Goal: Transaction & Acquisition: Purchase product/service

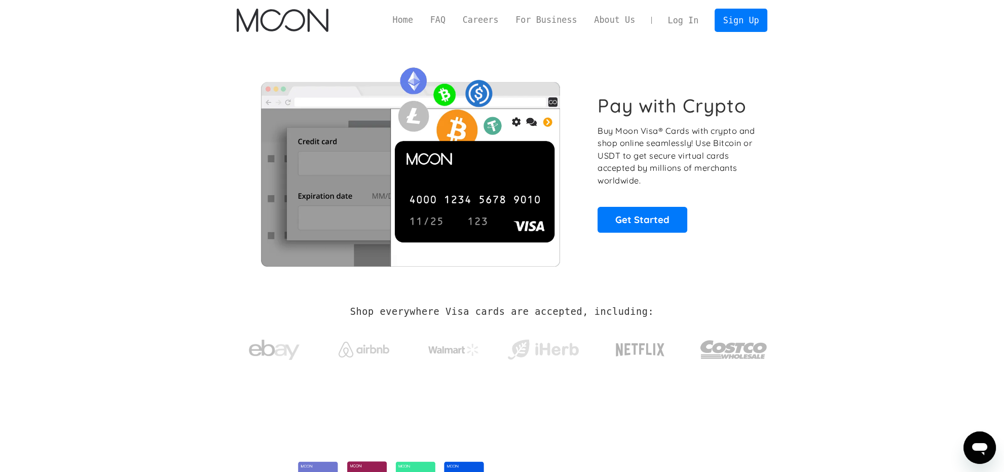
click at [213, 96] on section "Pay with Crypto Buy Moon Visa® Cards with crypto and shop online seamlessly! Us…" at bounding box center [502, 164] width 1004 height 246
click at [744, 24] on link "Sign Up" at bounding box center [741, 20] width 53 height 23
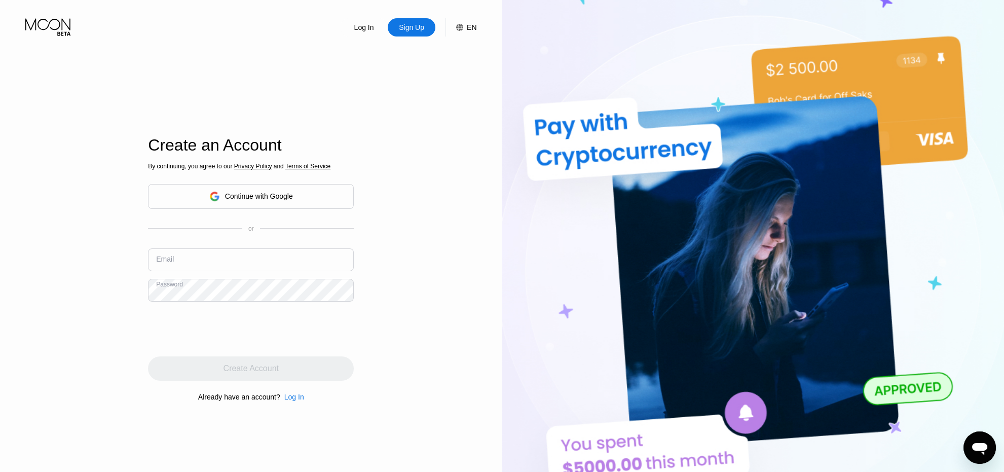
click at [209, 258] on input "text" at bounding box center [251, 259] width 206 height 23
paste input "[PERSON_NAME][EMAIL_ADDRESS][DOMAIN_NAME]"
type input "sebastian.bretschneider@emailn.de"
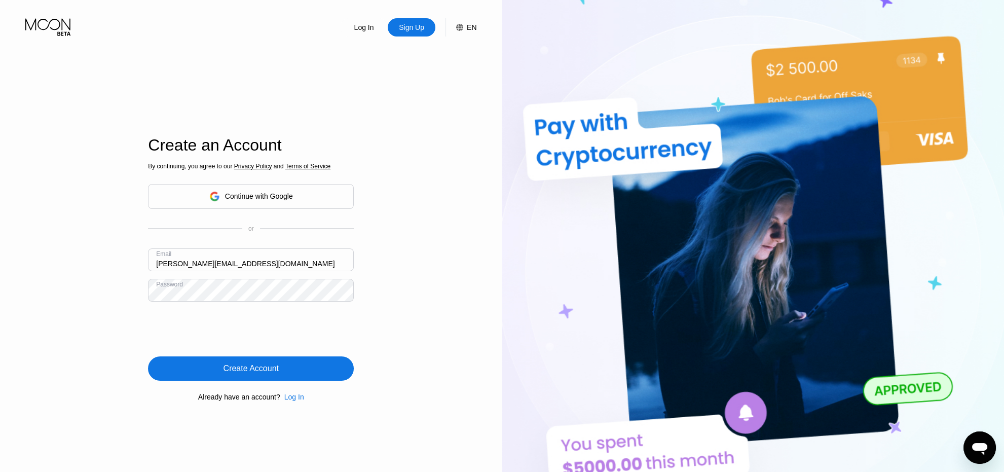
click at [290, 378] on div "Create Account" at bounding box center [251, 368] width 206 height 24
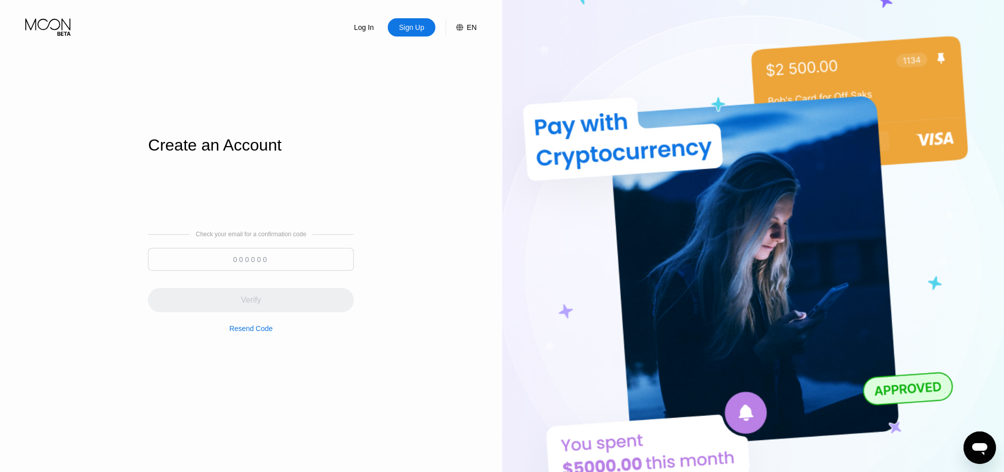
click at [263, 271] on input at bounding box center [251, 259] width 206 height 23
paste input "596397"
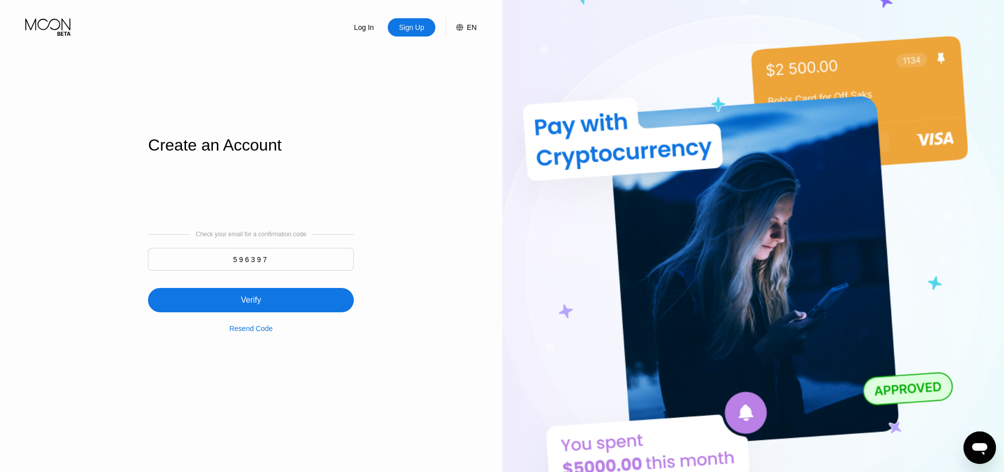
type input "596397"
click at [263, 300] on div "Verify" at bounding box center [251, 300] width 206 height 24
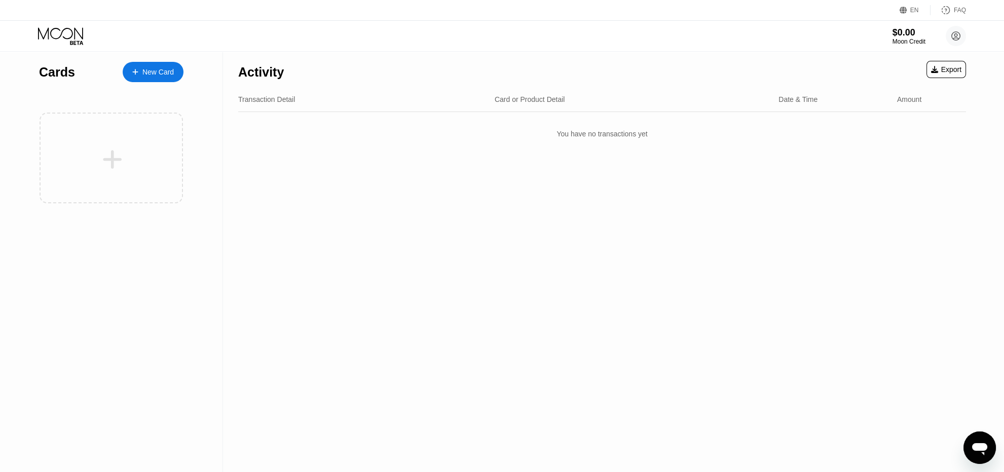
click at [148, 72] on div "New Card" at bounding box center [157, 72] width 31 height 9
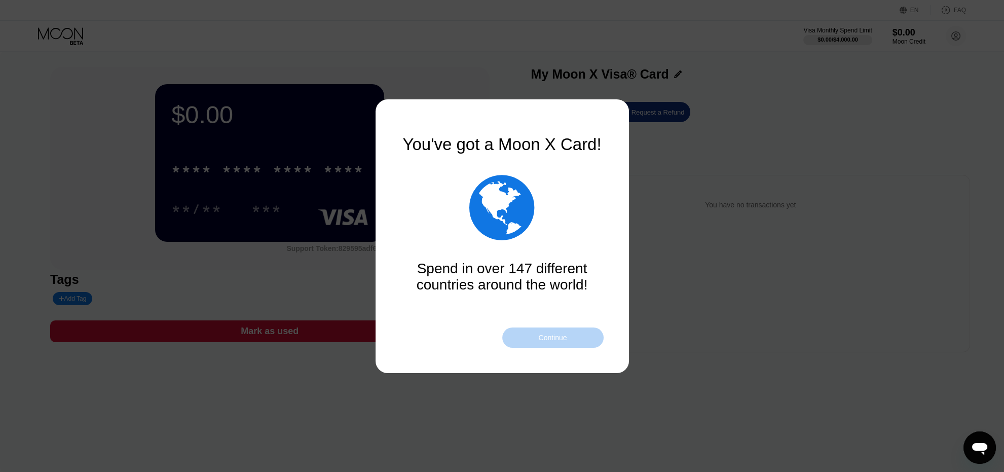
click at [555, 337] on div "Continue" at bounding box center [552, 338] width 28 height 8
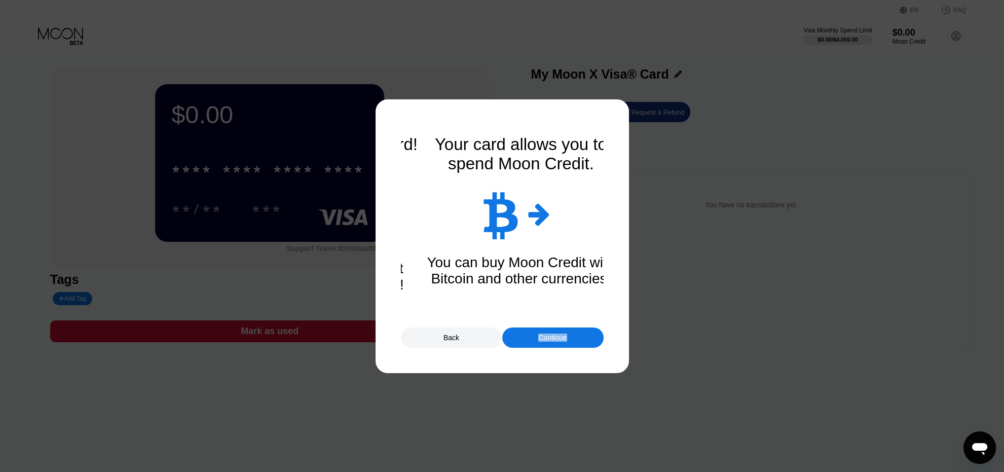
click at [557, 338] on div "Continue" at bounding box center [552, 338] width 28 height 8
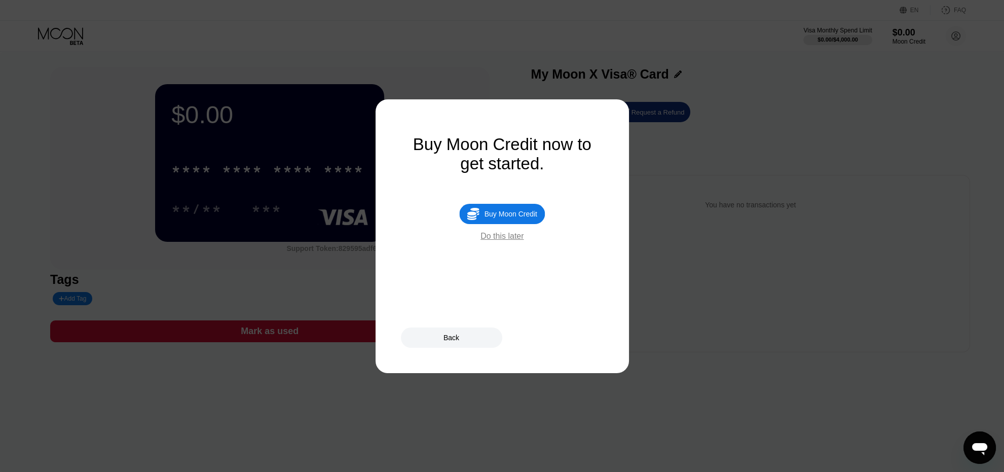
click at [524, 217] on div "Buy Moon Credit" at bounding box center [511, 214] width 53 height 8
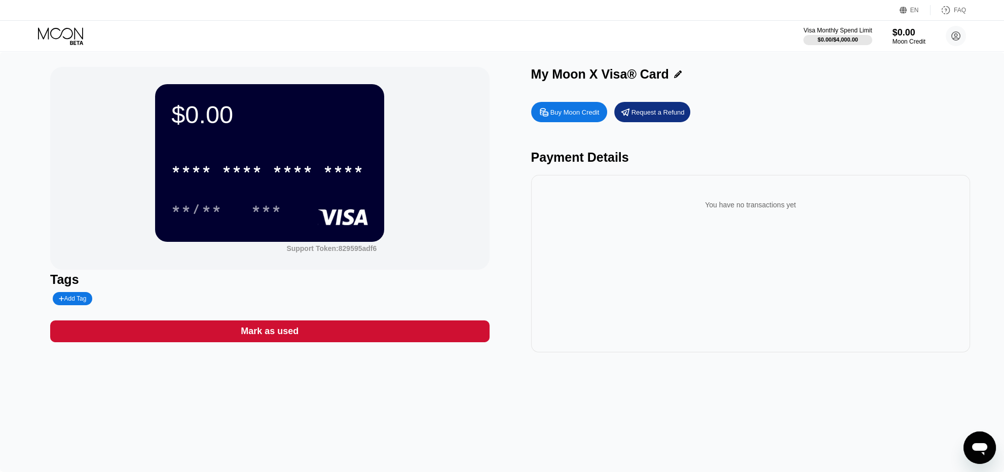
type input "0"
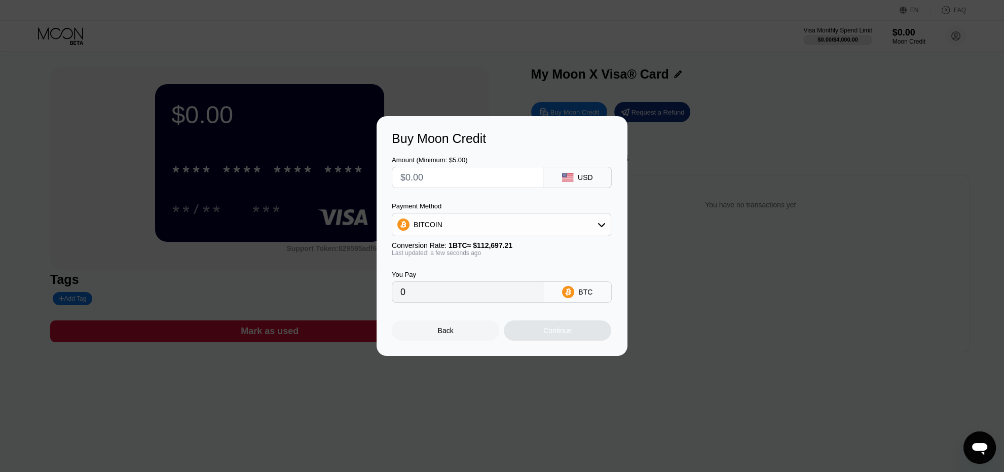
click at [477, 185] on input "text" at bounding box center [467, 177] width 134 height 20
type input "$2"
type input "0.00001775"
type input "$20"
type input "0.00017747"
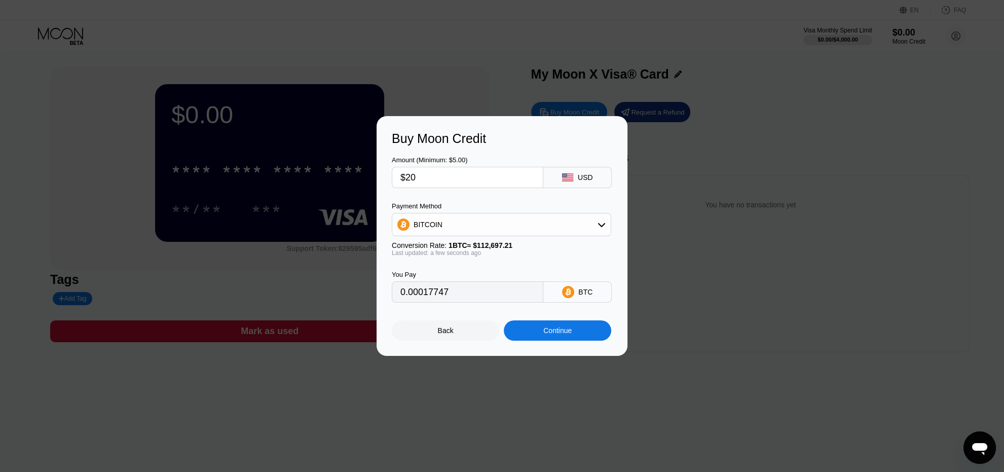
type input "$20"
click at [546, 341] on div "Continue" at bounding box center [557, 330] width 107 height 20
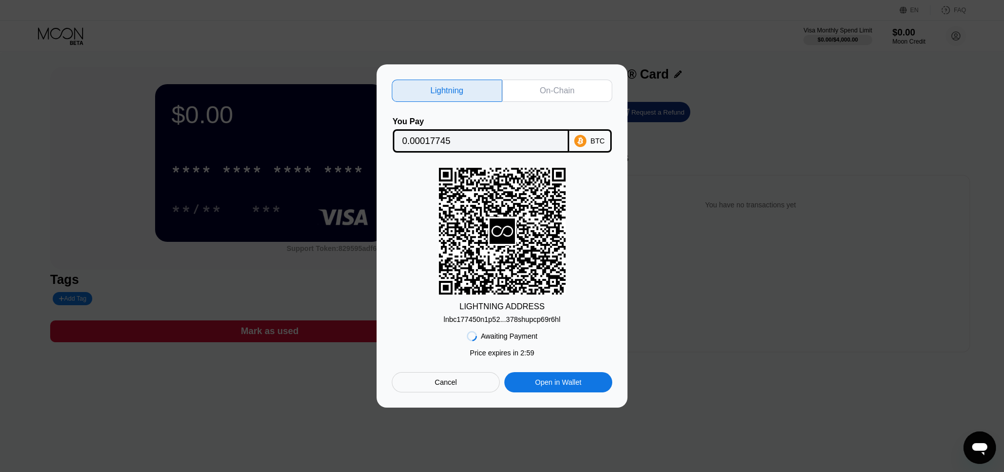
click at [544, 90] on div "On-Chain" at bounding box center [557, 91] width 34 height 10
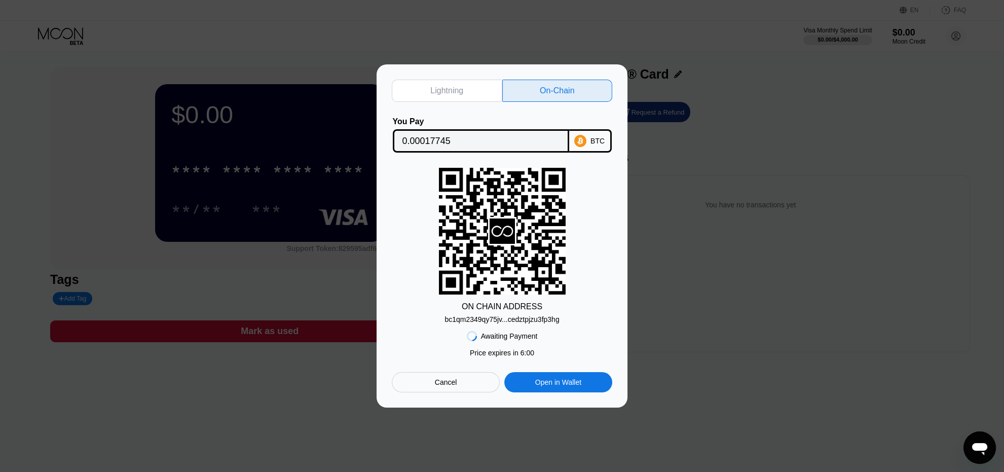
click at [468, 133] on input "0.00017745" at bounding box center [480, 141] width 157 height 20
click at [526, 326] on div "Awaiting Payment Price expires in 2 : 56 Price expires in 5 : 53 Cancel Open in…" at bounding box center [502, 357] width 220 height 69
click at [545, 321] on div "bc1qm2349qy75jv...cedztpjzu3fp3hg" at bounding box center [502, 319] width 115 height 8
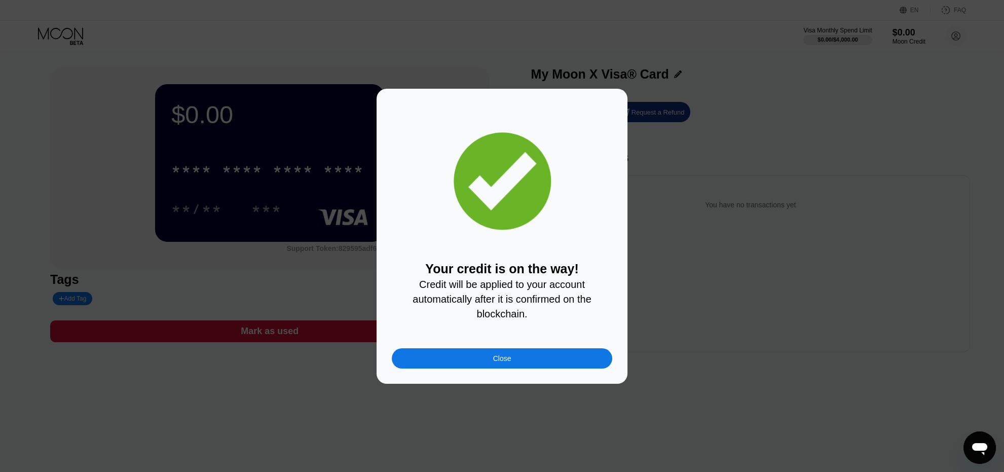
click at [539, 368] on div "Close" at bounding box center [502, 358] width 220 height 20
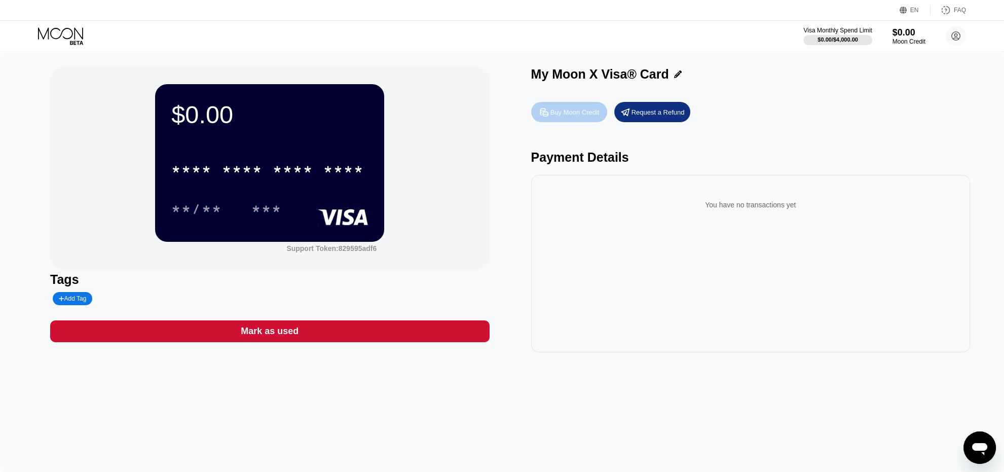
click at [576, 117] on div "Buy Moon Credit" at bounding box center [574, 112] width 49 height 9
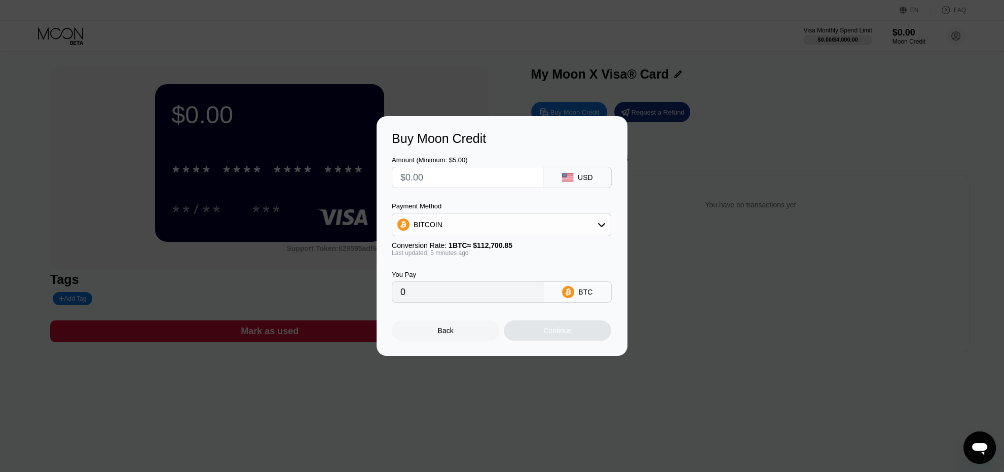
click at [457, 178] on input "text" at bounding box center [467, 177] width 134 height 20
type input "$11"
type input "0.00009774"
type input "$116"
type input "0.00103065"
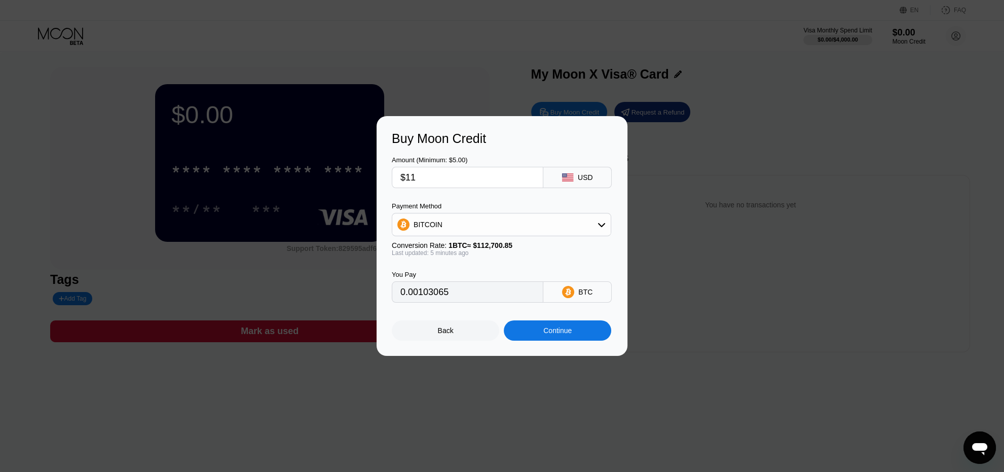
type input "$117"
type input "0.00103953"
type input "$1175"
type input "0.01043971"
type input "$117"
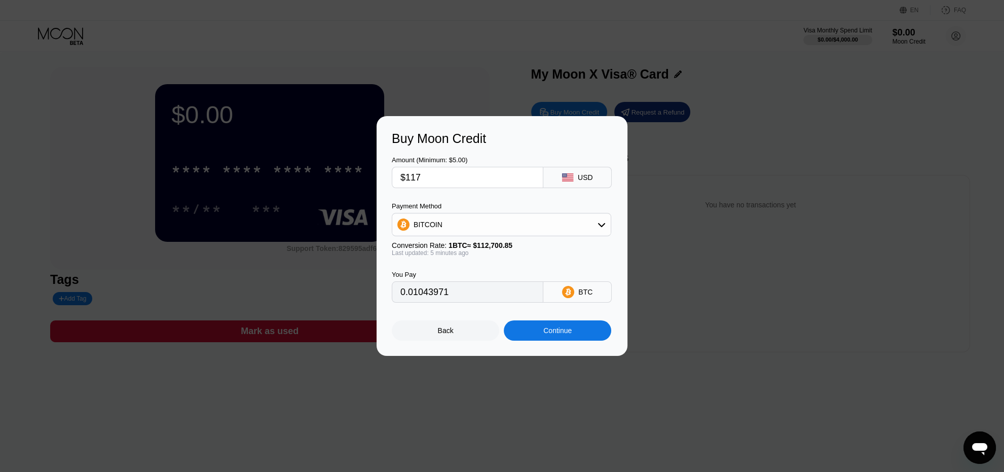
type input "0.00103953"
type input "$11"
type input "0.00009774"
type input "$117"
type input "0.00103953"
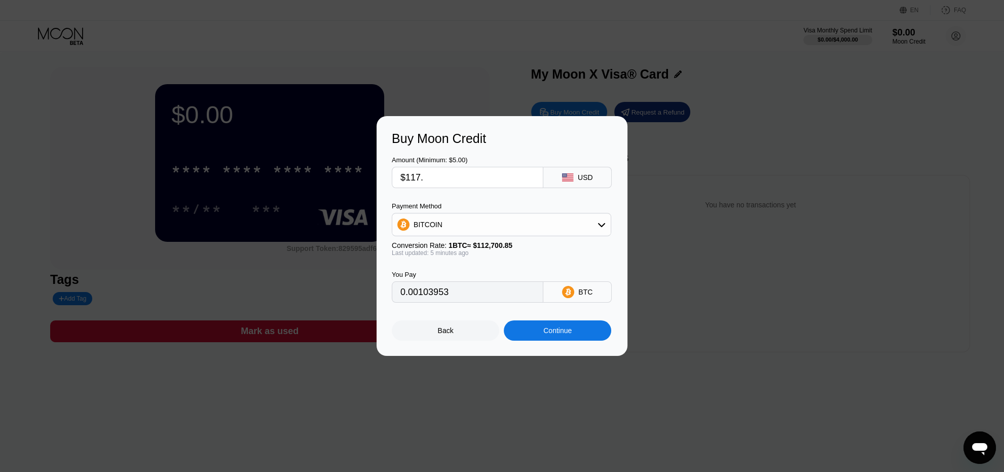
type input "$117.5"
type input "0.00104398"
type input "$117.5"
click at [540, 330] on div "Continue" at bounding box center [557, 330] width 107 height 20
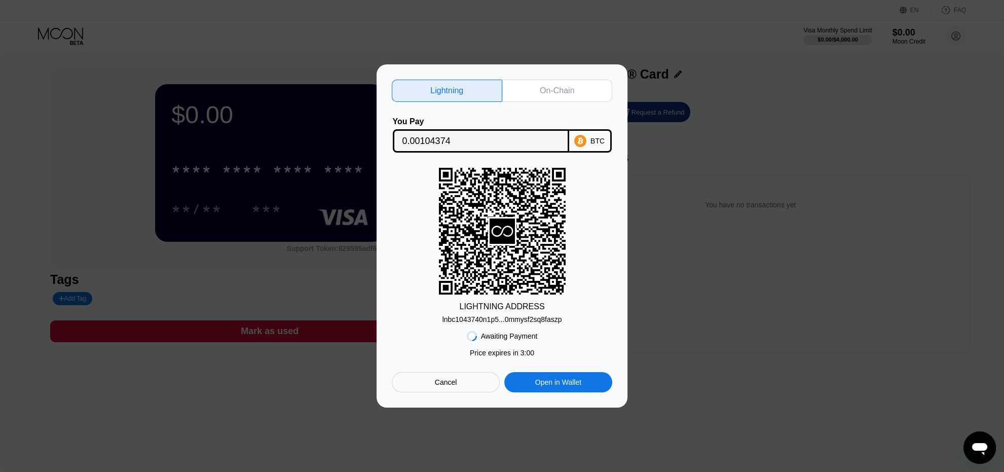
click at [538, 87] on div "On-Chain" at bounding box center [557, 91] width 110 height 22
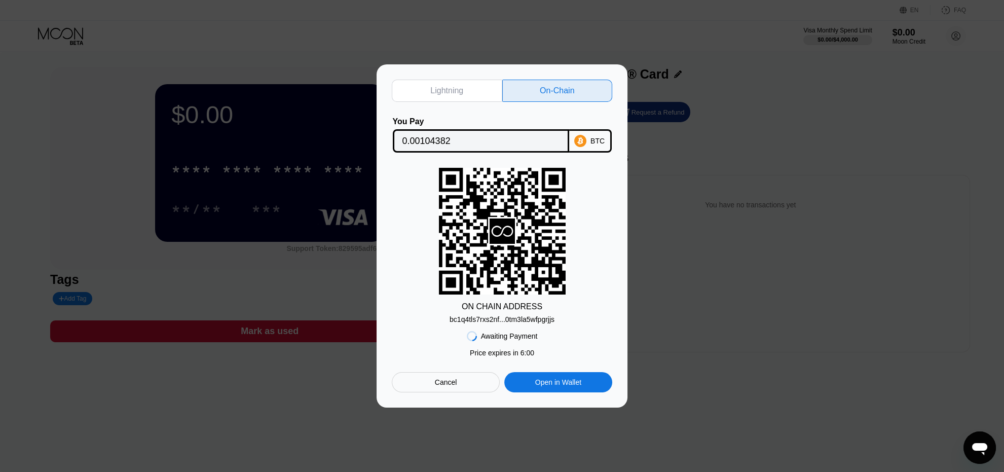
click at [487, 135] on input "0.00104382" at bounding box center [480, 141] width 157 height 20
click at [494, 321] on div "bc1q4tls7rxs2nf...0tm3la5wfpgrjjs" at bounding box center [502, 319] width 105 height 8
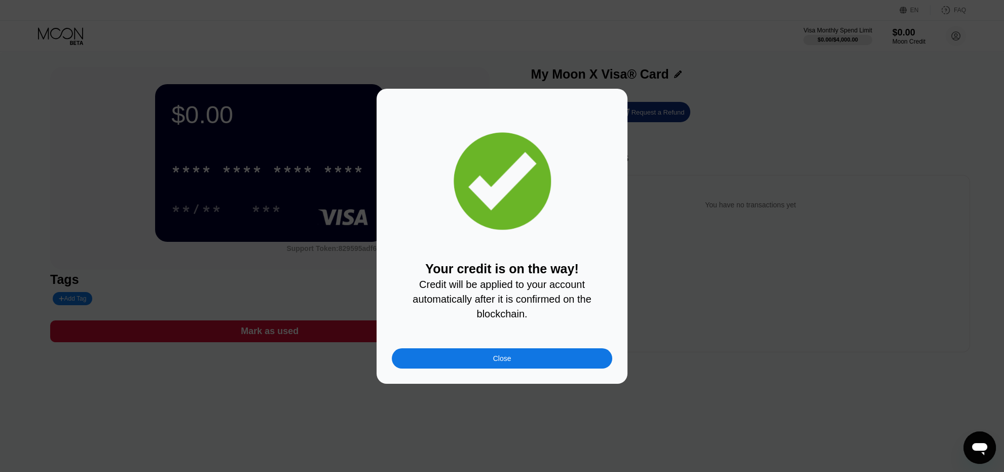
drag, startPoint x: 496, startPoint y: 366, endPoint x: 379, endPoint y: 265, distance: 155.3
click at [495, 362] on div "Close" at bounding box center [502, 358] width 18 height 8
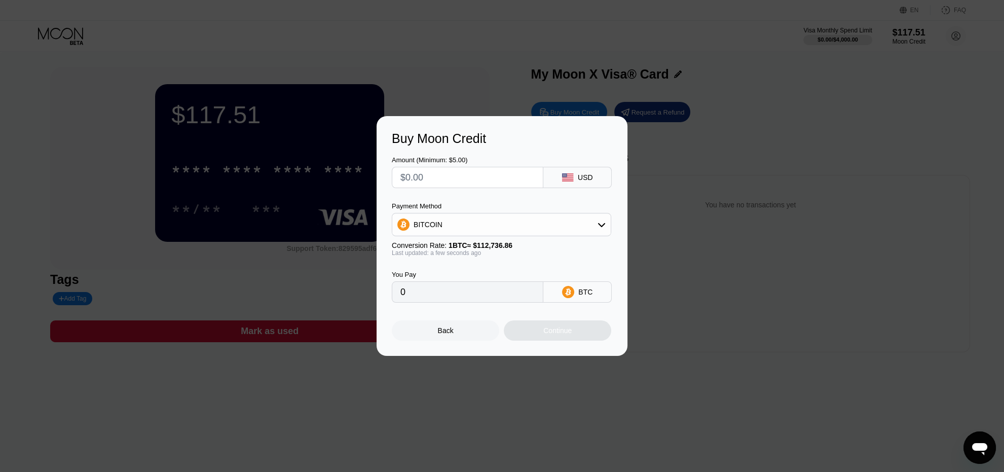
click at [449, 335] on div "Back" at bounding box center [446, 330] width 16 height 8
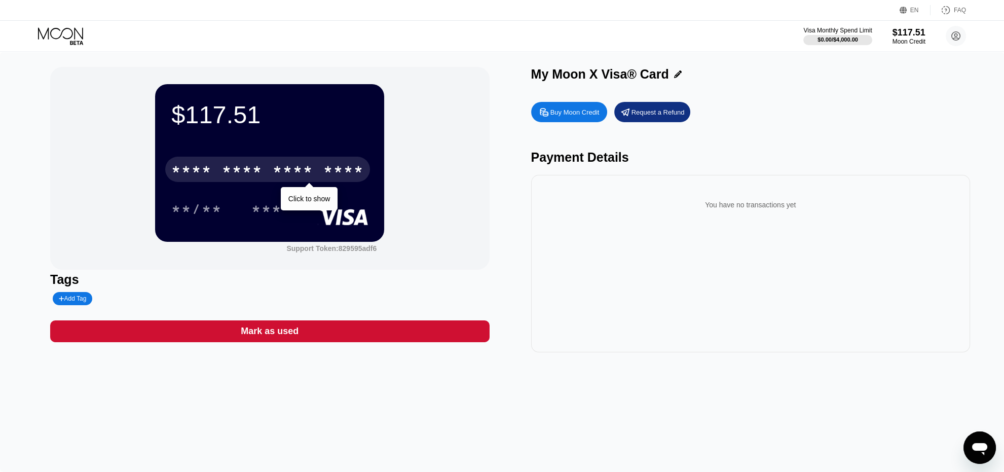
click at [253, 167] on div "* * * *" at bounding box center [242, 171] width 41 height 16
click at [312, 173] on div "* * * *" at bounding box center [293, 171] width 41 height 16
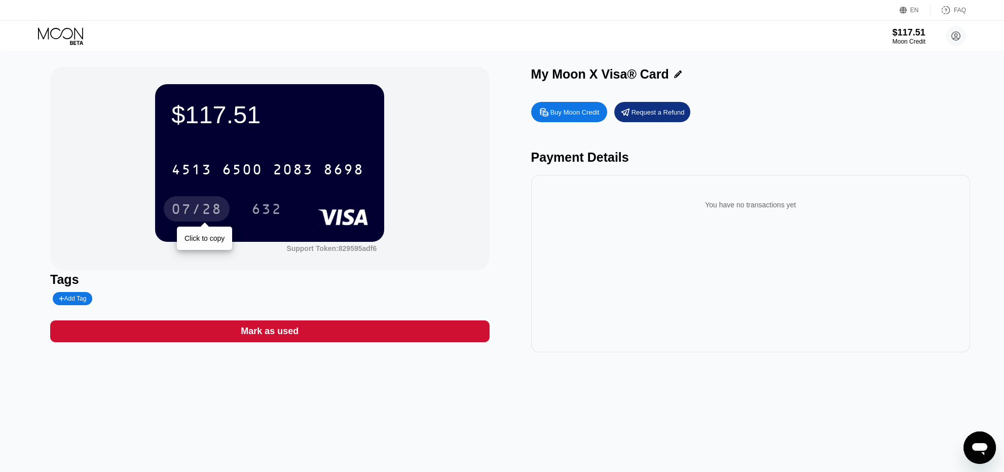
click at [201, 220] on div "07/28" at bounding box center [197, 208] width 66 height 25
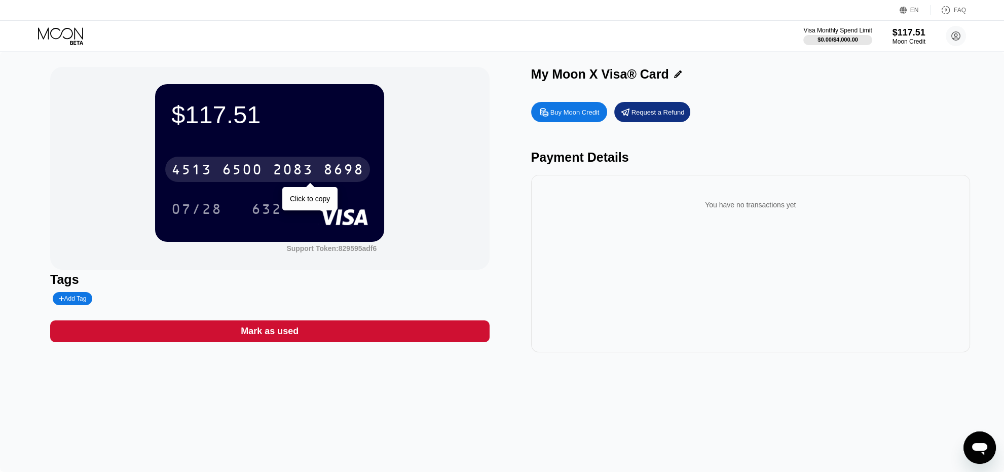
click at [243, 172] on div "6500" at bounding box center [242, 171] width 41 height 16
